Goal: Transaction & Acquisition: Purchase product/service

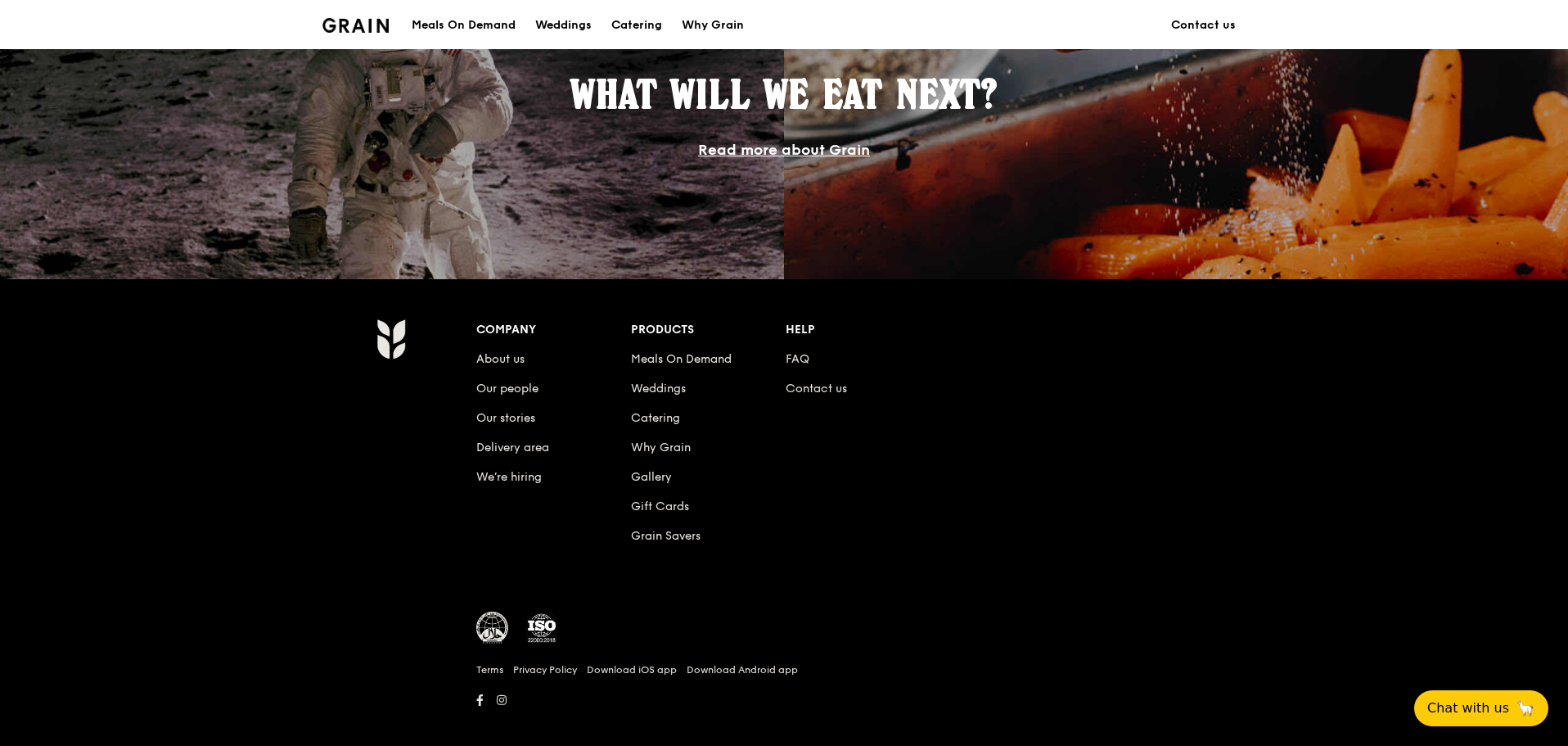
scroll to position [1514, 0]
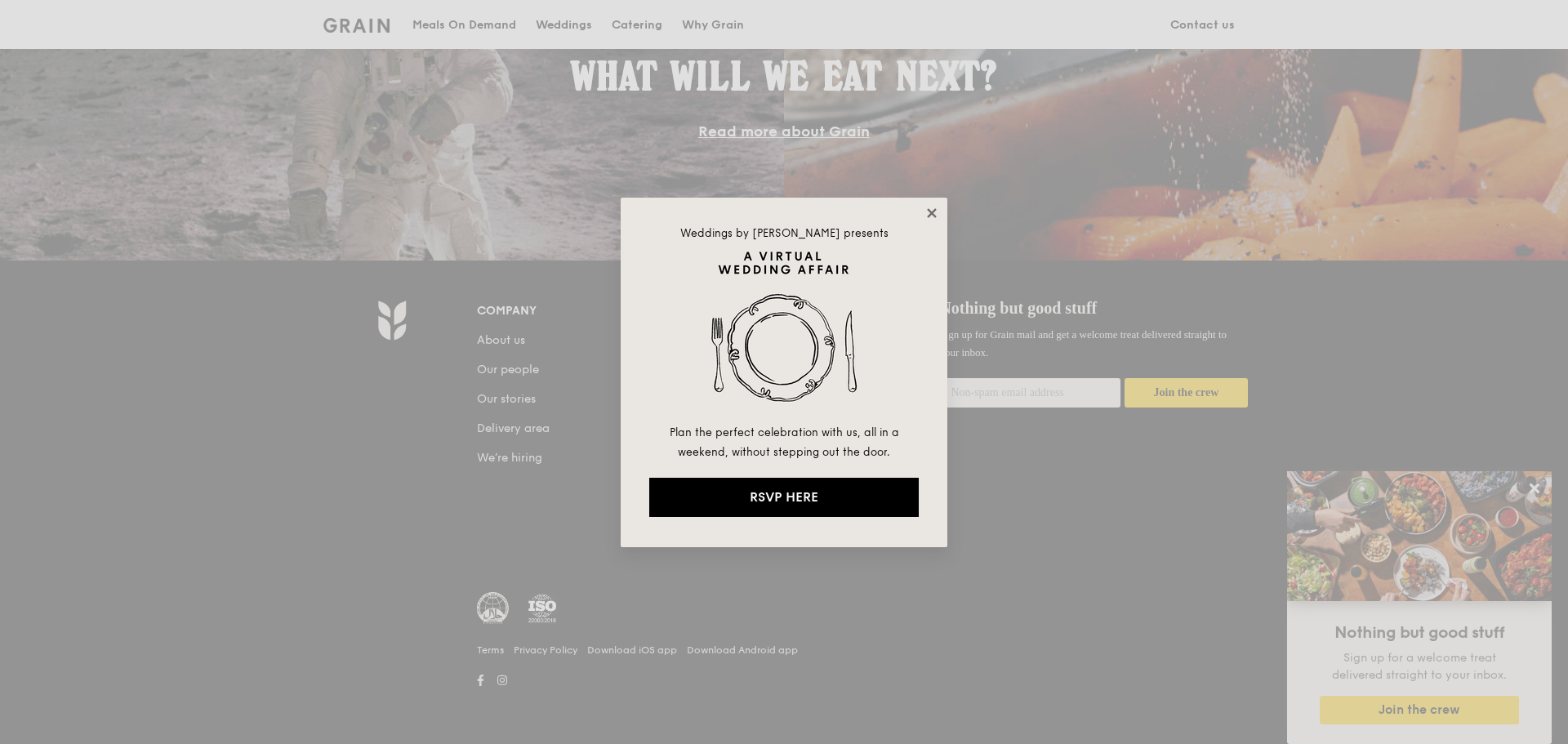
click at [933, 206] on icon at bounding box center [931, 213] width 14 height 14
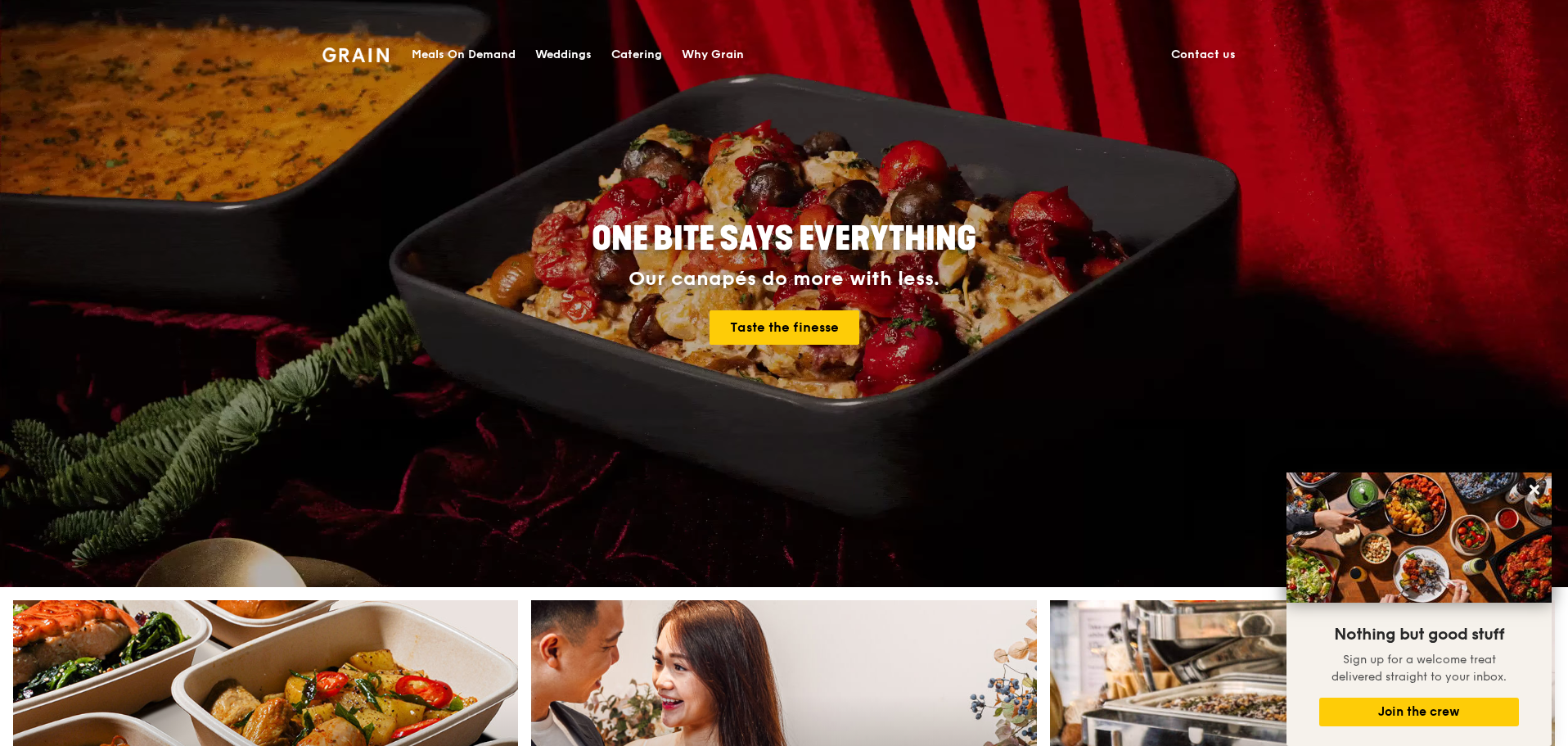
scroll to position [0, 0]
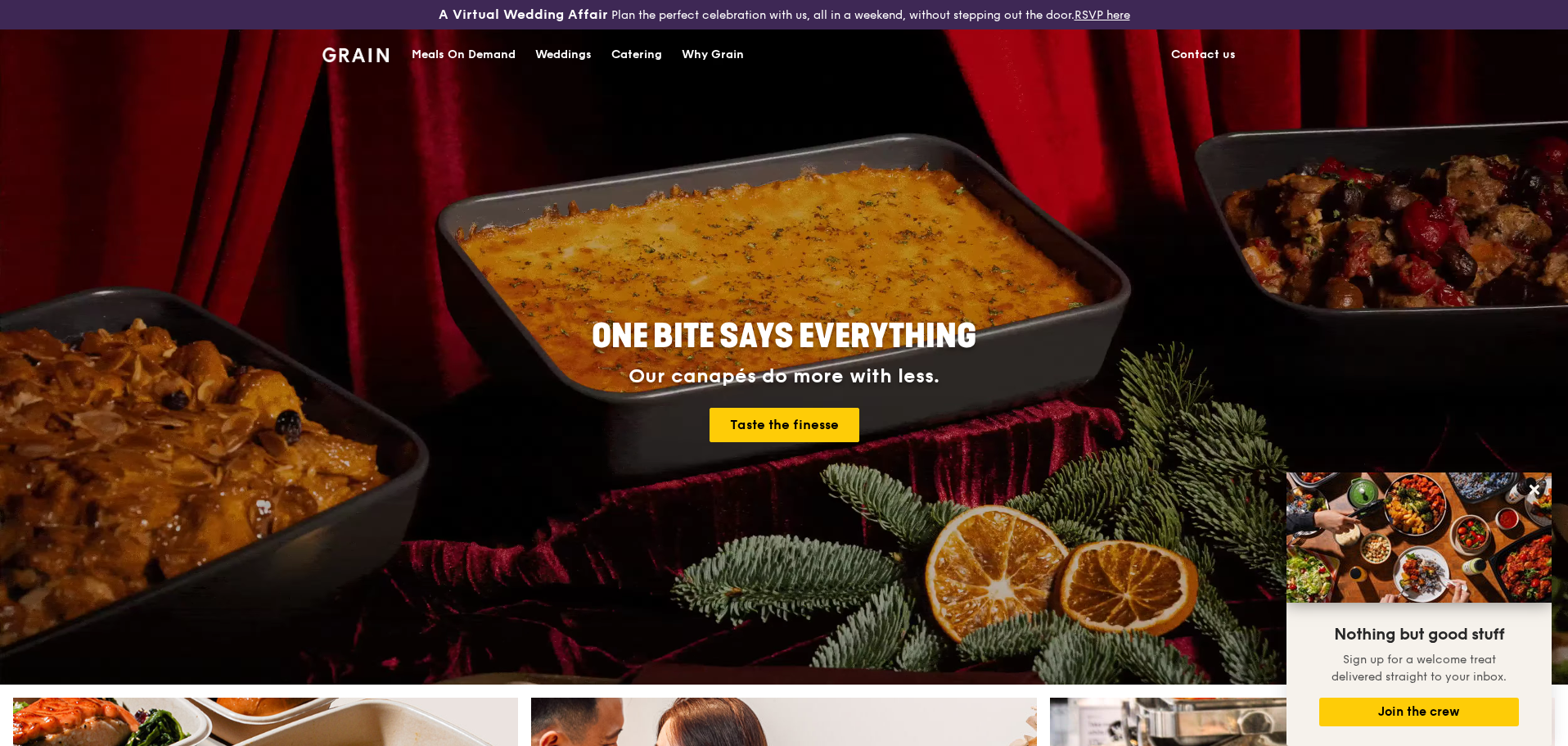
click at [444, 52] on div "Meals On Demand" at bounding box center [463, 55] width 104 height 50
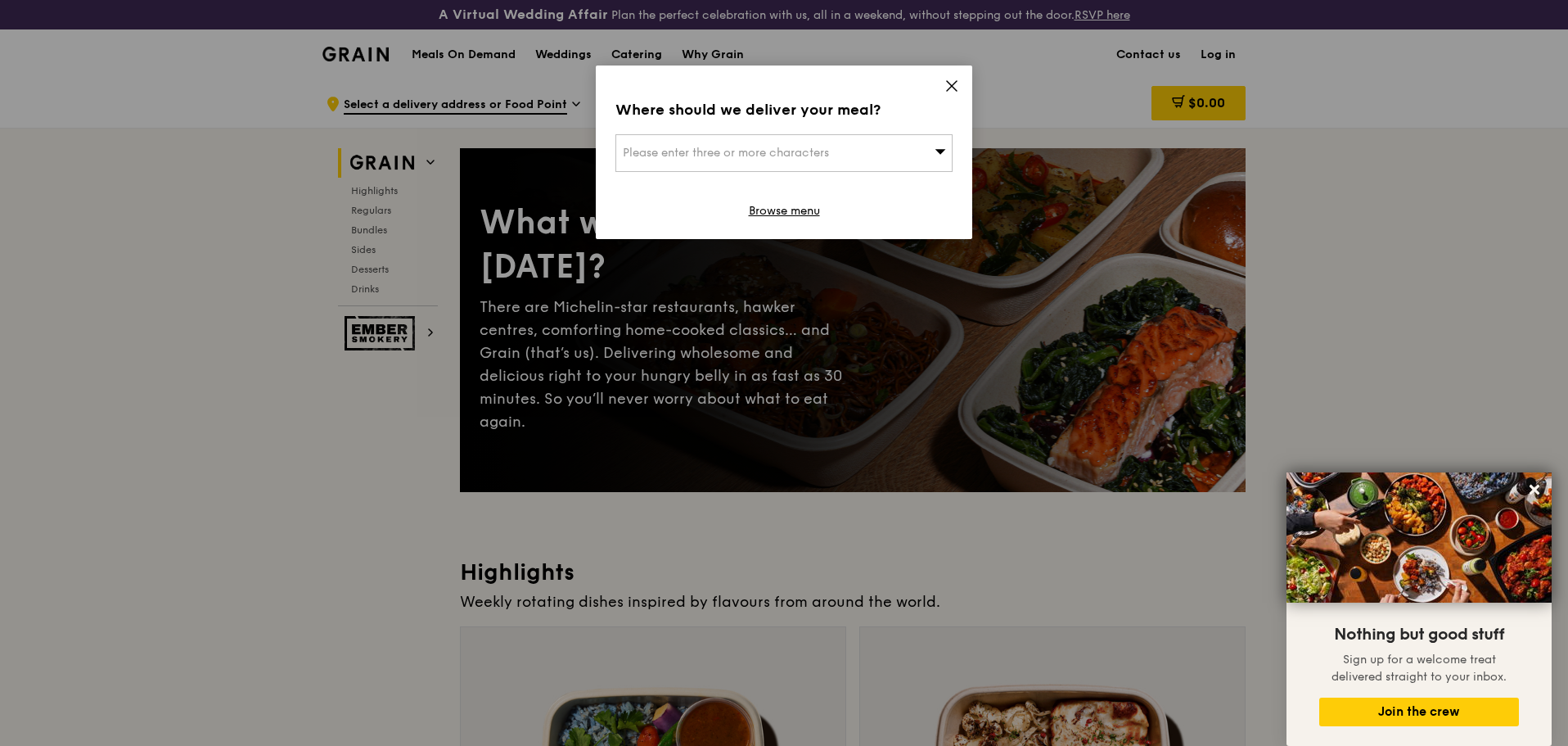
click at [926, 149] on div "Please enter three or more characters" at bounding box center [784, 153] width 337 height 38
click at [953, 83] on icon at bounding box center [952, 85] width 14 height 14
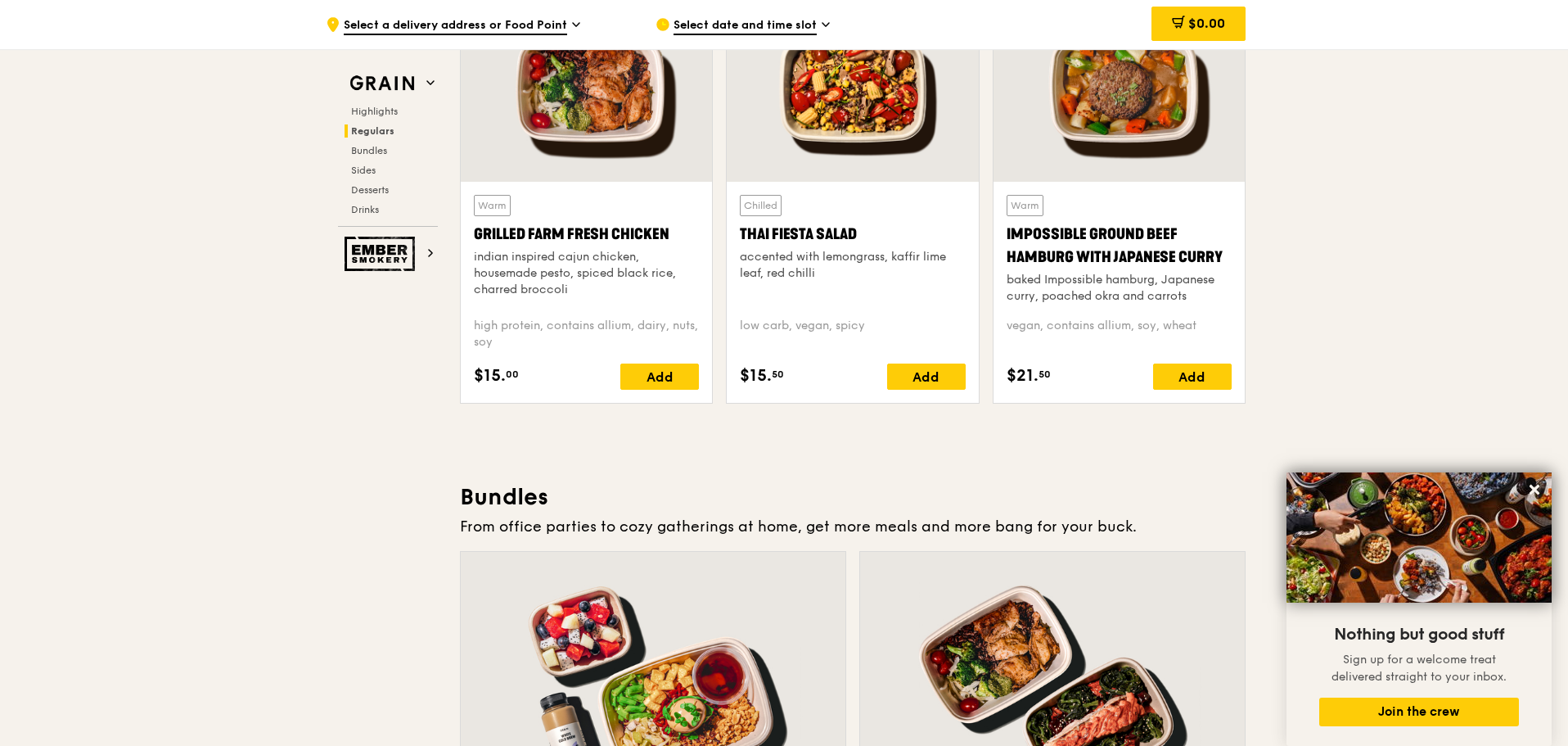
scroll to position [1982, 0]
